Goal: Information Seeking & Learning: Learn about a topic

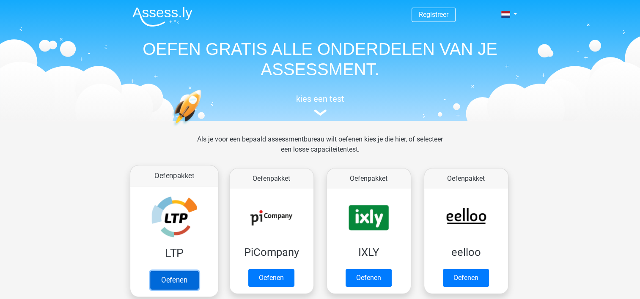
click at [172, 274] on link "Oefenen" at bounding box center [174, 280] width 48 height 19
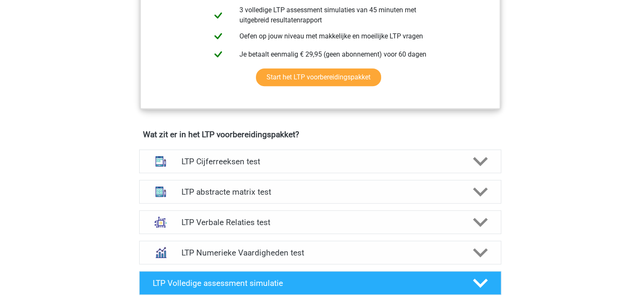
scroll to position [423, 0]
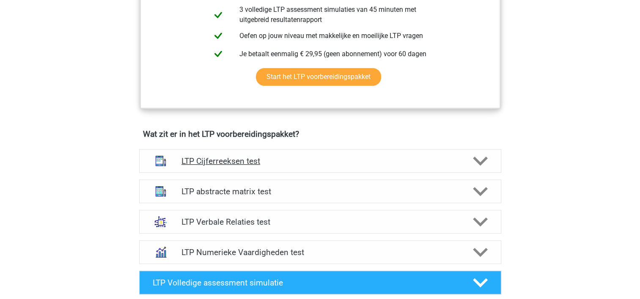
click at [484, 157] on polygon at bounding box center [480, 160] width 15 height 9
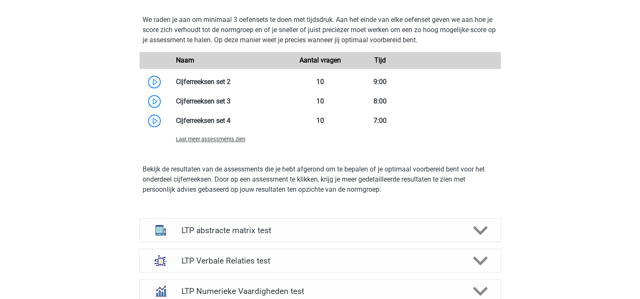
scroll to position [880, 0]
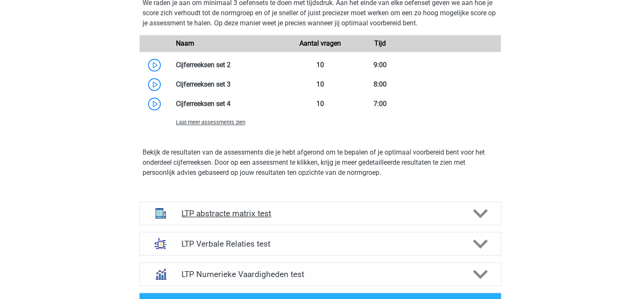
click at [479, 213] on polygon at bounding box center [480, 213] width 15 height 9
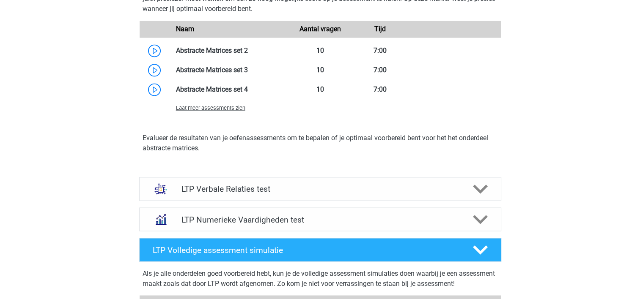
scroll to position [1387, 0]
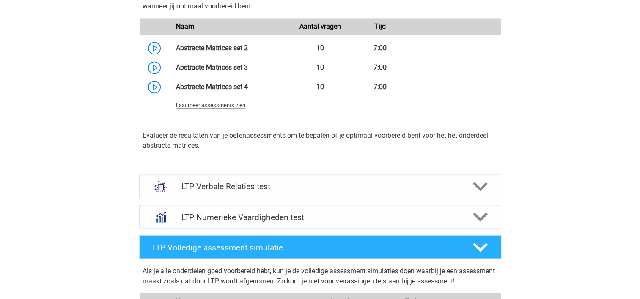
click at [490, 195] on div "LTP Verbale Relaties test" at bounding box center [320, 187] width 362 height 24
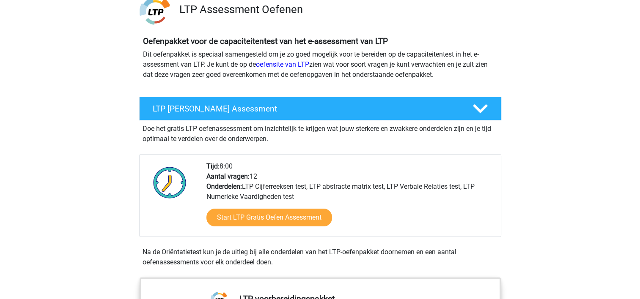
scroll to position [68, 0]
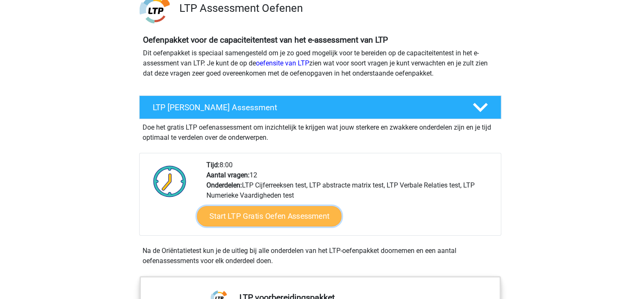
click at [286, 216] on link "Start LTP Gratis Oefen Assessment" at bounding box center [269, 216] width 145 height 20
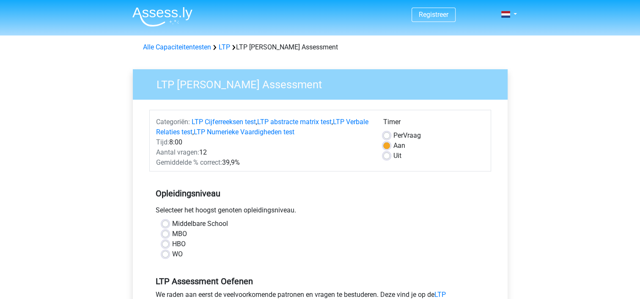
click at [175, 235] on label "MBO" at bounding box center [179, 234] width 15 height 10
click at [169, 235] on input "MBO" at bounding box center [165, 233] width 7 height 8
radio input "true"
click at [386, 160] on div "Uit" at bounding box center [433, 156] width 101 height 10
click at [393, 155] on label "Uit" at bounding box center [397, 156] width 8 height 10
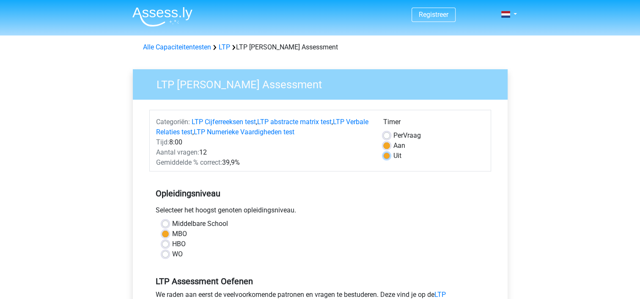
click at [388, 155] on input "Uit" at bounding box center [386, 155] width 7 height 8
radio input "true"
click at [370, 181] on div "Opleidingsniveau Selecteer het hoogst genoten opleidingsniveau. Middelbare Scho…" at bounding box center [320, 220] width 342 height 91
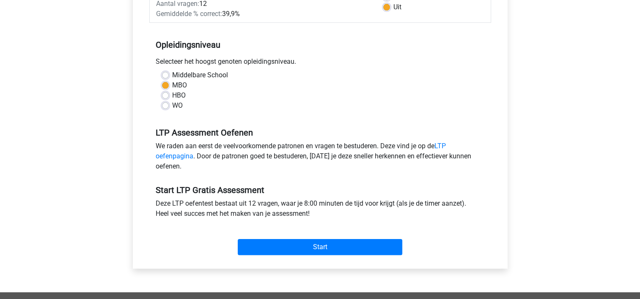
scroll to position [152, 0]
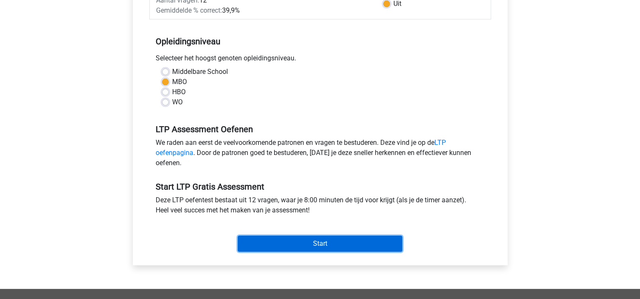
click at [284, 241] on input "Start" at bounding box center [320, 244] width 165 height 16
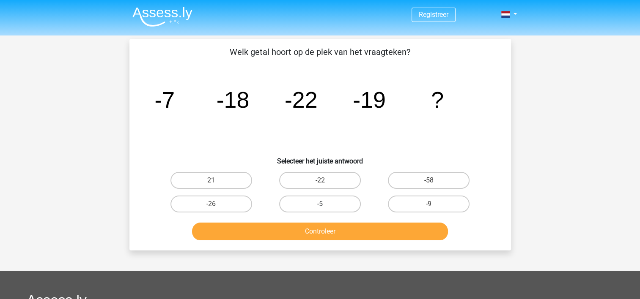
click at [320, 202] on label "-5" at bounding box center [320, 204] width 82 height 17
click at [320, 204] on input "-5" at bounding box center [322, 206] width 5 height 5
radio input "true"
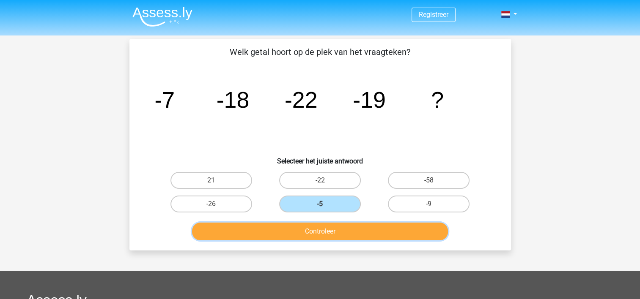
click at [310, 228] on button "Controleer" at bounding box center [320, 232] width 256 height 18
